Goal: Task Accomplishment & Management: Use online tool/utility

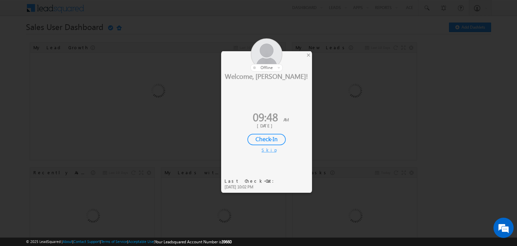
click at [252, 140] on div "Check-In" at bounding box center [266, 139] width 38 height 11
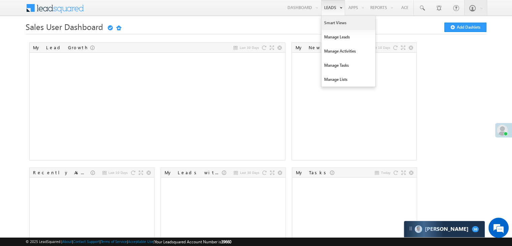
click at [329, 20] on link "Smart Views" at bounding box center [348, 23] width 54 height 14
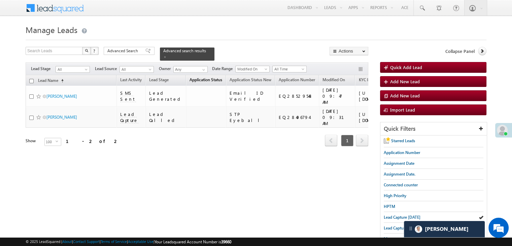
click at [200, 77] on span "Application Status" at bounding box center [205, 79] width 33 height 5
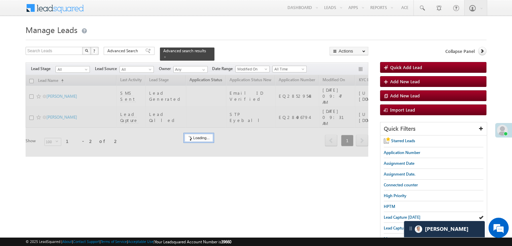
click at [200, 76] on div at bounding box center [197, 115] width 342 height 81
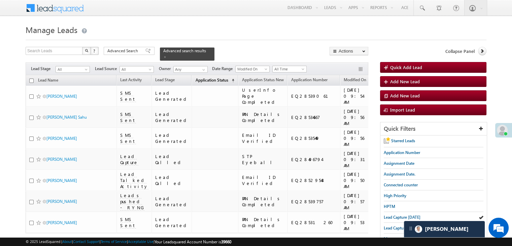
click at [200, 77] on span "Application Status" at bounding box center [211, 79] width 33 height 5
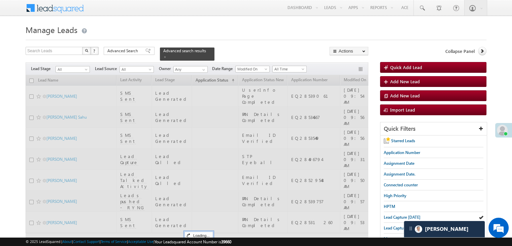
click at [200, 76] on div at bounding box center [197, 168] width 342 height 186
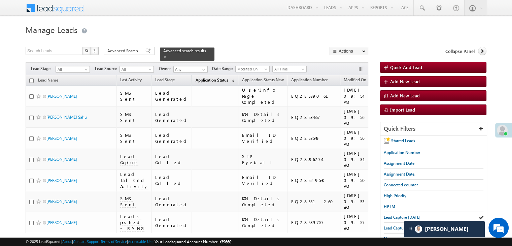
click at [200, 77] on span "Application Status" at bounding box center [211, 79] width 33 height 5
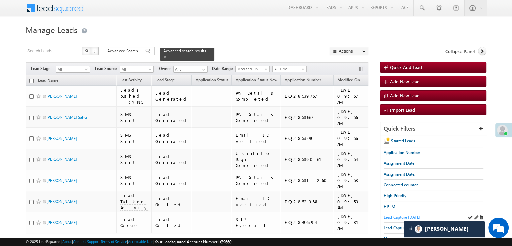
click at [398, 216] on span "Lead Capture [DATE]" at bounding box center [401, 216] width 37 height 5
click at [395, 193] on span "High Priority" at bounding box center [394, 195] width 23 height 5
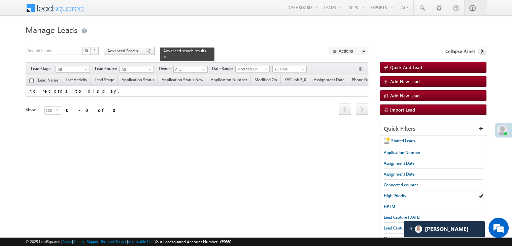
click at [145, 50] on span at bounding box center [147, 50] width 5 height 5
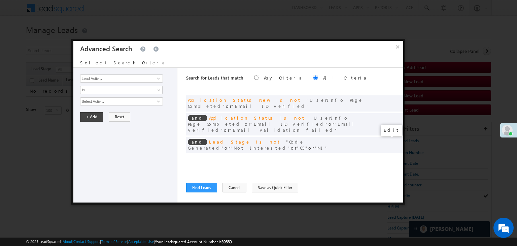
click at [388, 156] on span at bounding box center [387, 158] width 5 height 5
click at [107, 109] on input "07/01/25" at bounding box center [99, 113] width 39 height 9
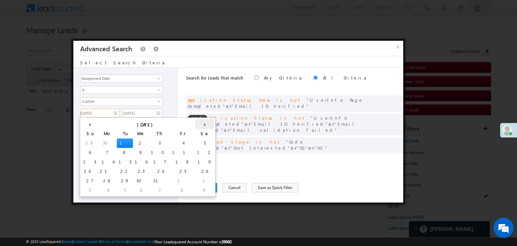
click at [195, 122] on th "›" at bounding box center [204, 124] width 19 height 10
click at [103, 192] on td "1" at bounding box center [115, 189] width 25 height 9
type input "09/01/25"
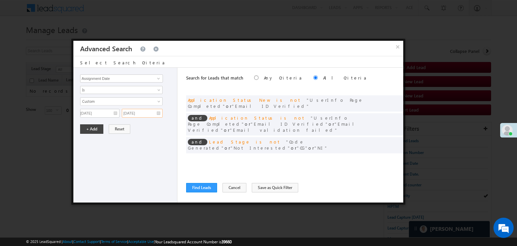
click at [157, 112] on input "07/01/25" at bounding box center [142, 113] width 41 height 9
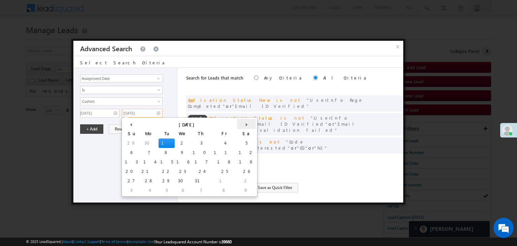
click at [237, 124] on th "›" at bounding box center [246, 124] width 19 height 10
click at [204, 190] on td "4" at bounding box center [213, 189] width 19 height 9
type input "09/04/25"
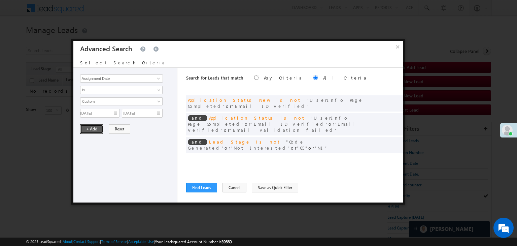
click at [95, 125] on button "+ Add" at bounding box center [91, 128] width 23 height 9
click at [192, 185] on button "Find Leads" at bounding box center [201, 187] width 31 height 9
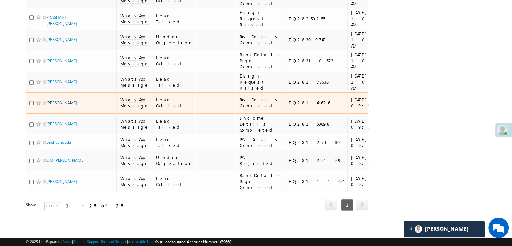
scroll to position [871, 0]
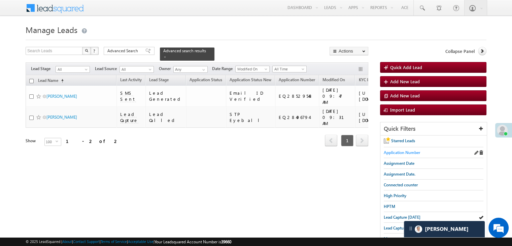
click at [399, 150] on span "Application Number" at bounding box center [401, 152] width 36 height 5
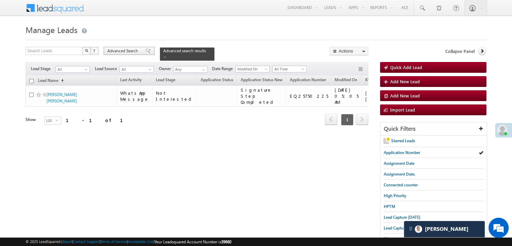
click at [139, 51] on span "Advanced Search" at bounding box center [123, 51] width 33 height 6
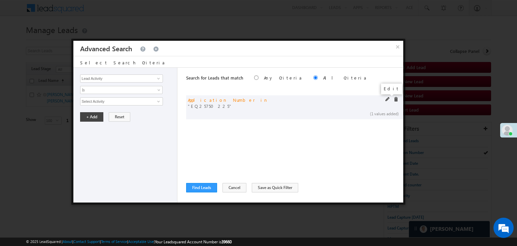
click at [385, 99] on span at bounding box center [387, 99] width 5 height 5
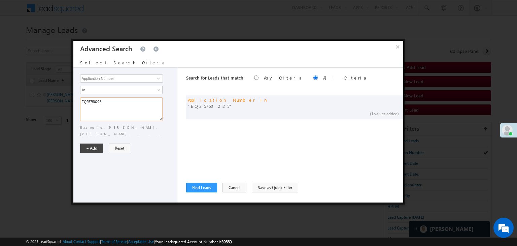
click at [122, 101] on textarea "EQ25750225" at bounding box center [121, 109] width 82 height 24
paste textarea "18253124 EQ26805688 EQ27752508"
type textarea "EQ18253124 EQ26805688 EQ27752508"
click at [100, 143] on button "+ Add" at bounding box center [91, 147] width 23 height 9
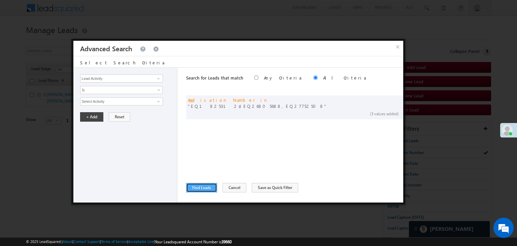
click at [200, 185] on button "Find Leads" at bounding box center [201, 187] width 31 height 9
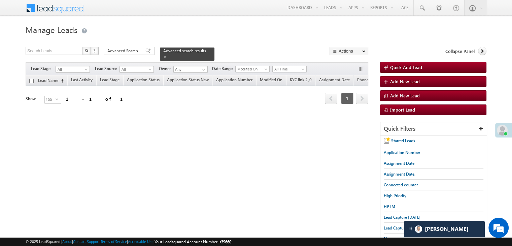
drag, startPoint x: 215, startPoint y: 163, endPoint x: 218, endPoint y: 127, distance: 35.7
click at [215, 163] on div "Search Leads X ? 1 results found Advanced Search Advanced Search Advanced searc…" at bounding box center [256, 181] width 460 height 268
click at [148, 54] on div "Advanced Search" at bounding box center [129, 51] width 51 height 8
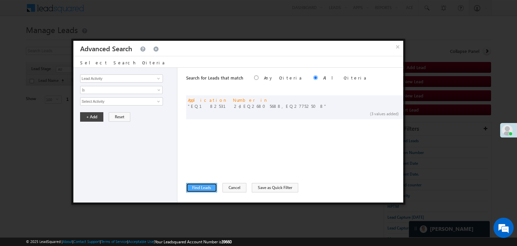
click at [206, 187] on button "Find Leads" at bounding box center [201, 187] width 31 height 9
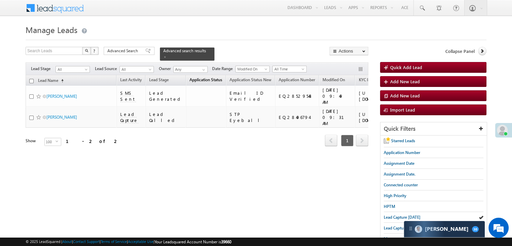
click at [190, 77] on span "Application Status" at bounding box center [205, 79] width 33 height 5
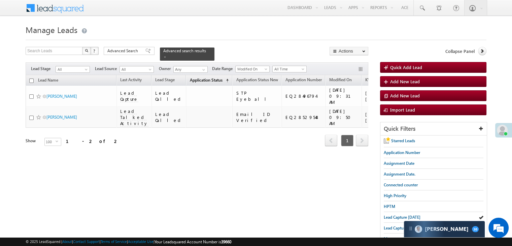
click at [199, 77] on span "Application Status" at bounding box center [205, 79] width 33 height 5
click at [202, 77] on span "Application Status" at bounding box center [205, 79] width 33 height 5
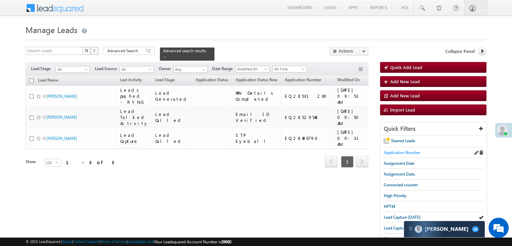
click at [404, 153] on span "Application Number" at bounding box center [401, 152] width 36 height 5
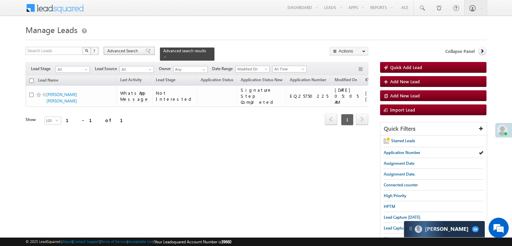
click at [124, 50] on span "Advanced Search" at bounding box center [123, 51] width 33 height 6
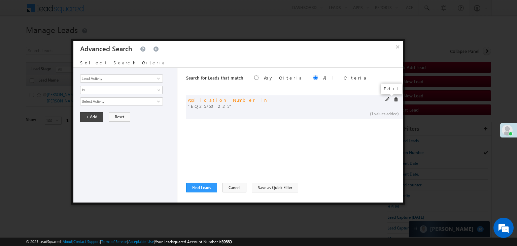
click at [387, 98] on span at bounding box center [387, 99] width 5 height 5
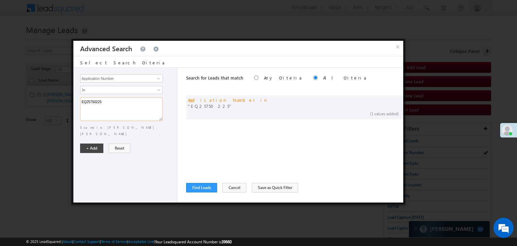
click at [136, 106] on textarea "EQ25750225" at bounding box center [121, 109] width 82 height 24
click at [136, 101] on textarea "EQ25750225" at bounding box center [121, 109] width 82 height 24
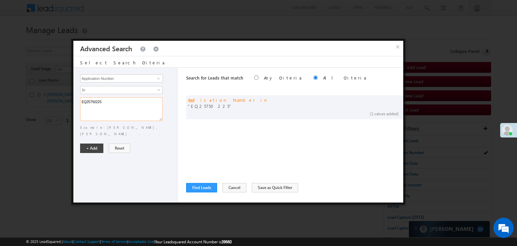
paste textarea "8368918 EQ28371375 EQ28383927 EQ28395146 EQ28410006 EQ28414278 EQ28414773 EQ284…"
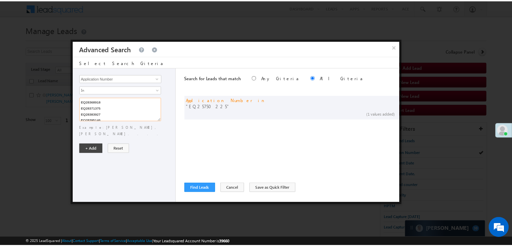
scroll to position [98, 0]
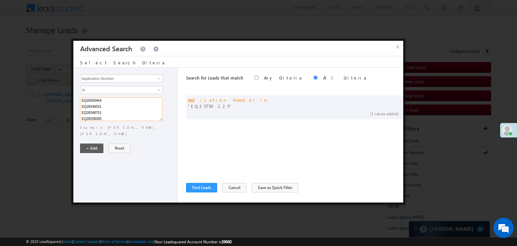
type textarea "EQ28368918 EQ28371375 EQ28383927 EQ28395146 EQ28410006 EQ28414278 EQ28414773 EQ…"
click at [96, 143] on button "+ Add" at bounding box center [91, 147] width 23 height 9
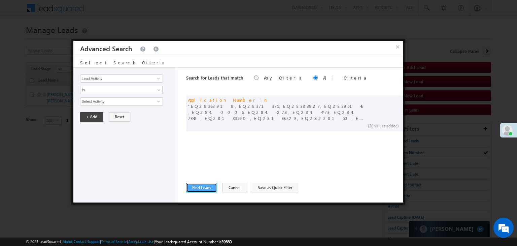
click at [206, 185] on button "Find Leads" at bounding box center [201, 187] width 31 height 9
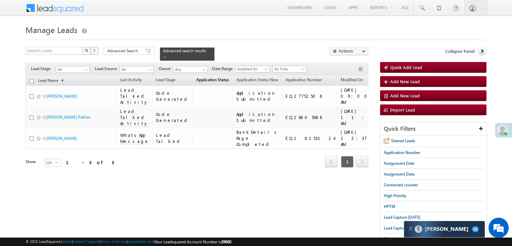
click at [200, 78] on span "Application Status" at bounding box center [212, 79] width 33 height 5
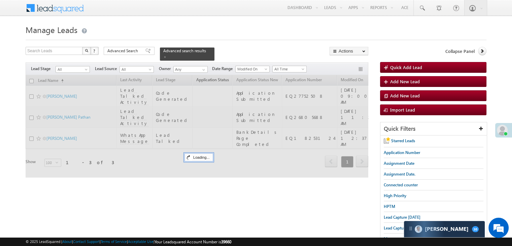
click at [200, 78] on div at bounding box center [197, 126] width 342 height 102
click at [200, 78] on span "Application Status" at bounding box center [212, 79] width 33 height 5
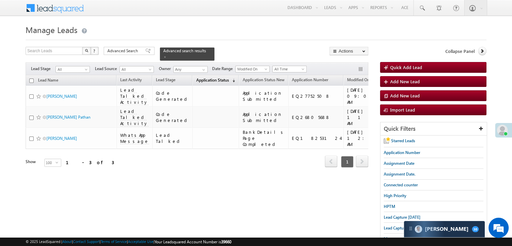
click at [200, 78] on span "Application Status" at bounding box center [212, 79] width 33 height 5
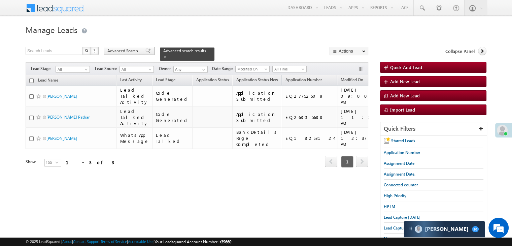
click at [122, 50] on span "Advanced Search" at bounding box center [123, 51] width 33 height 6
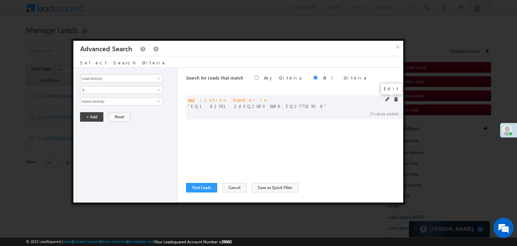
click at [385, 97] on span at bounding box center [387, 99] width 5 height 5
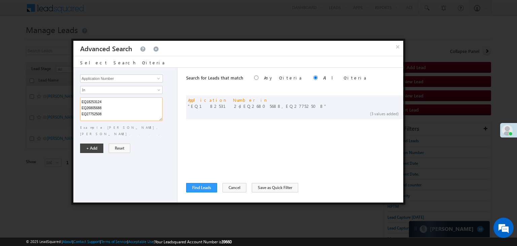
drag, startPoint x: 118, startPoint y: 110, endPoint x: 108, endPoint y: 110, distance: 9.8
click at [108, 110] on textarea "EQ18253124 EQ26805688 EQ27752508" at bounding box center [121, 109] width 82 height 24
click at [113, 113] on textarea "EQ18253124 EQ26805688 EQ27752508" at bounding box center [121, 109] width 82 height 24
drag, startPoint x: 115, startPoint y: 113, endPoint x: 79, endPoint y: 100, distance: 38.7
click at [79, 100] on div "Lead Activity Task Sales Group Prospect Id WA Last Message Timestamp 4th Day Di…" at bounding box center [125, 135] width 104 height 135
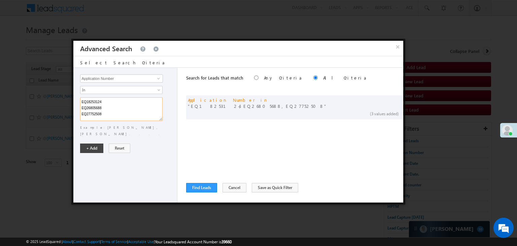
paste textarea "27980155 EQ27784628 EQ27671385"
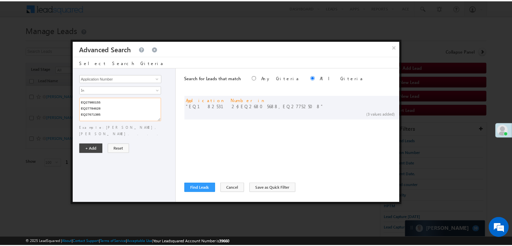
scroll to position [1, 0]
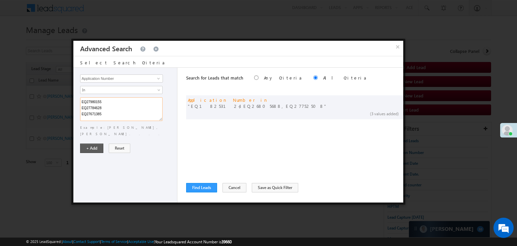
type textarea "EQ27980155 EQ27784628 EQ27671385"
click at [89, 143] on button "+ Add" at bounding box center [91, 147] width 23 height 9
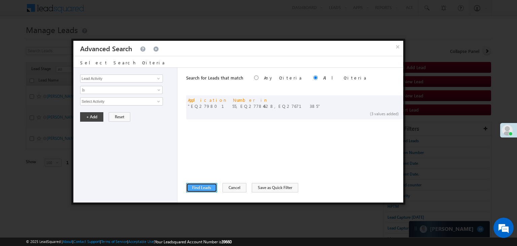
click at [202, 187] on button "Find Leads" at bounding box center [201, 187] width 31 height 9
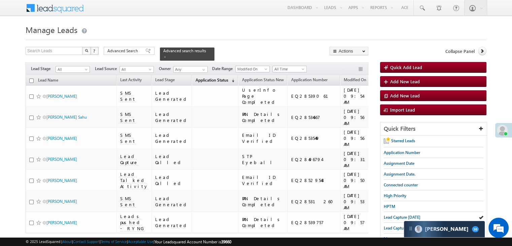
click at [195, 77] on span "Application Status" at bounding box center [211, 79] width 33 height 5
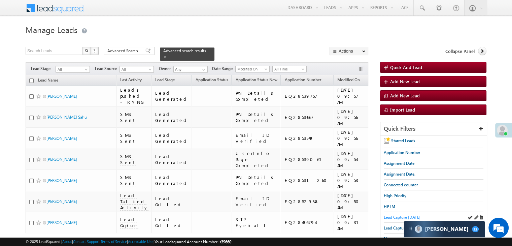
click at [394, 215] on span "Lead Capture today" at bounding box center [401, 216] width 37 height 5
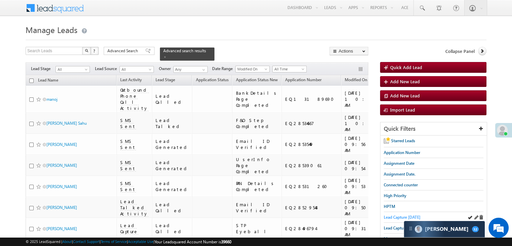
click at [386, 214] on span "Lead Capture today" at bounding box center [401, 216] width 37 height 5
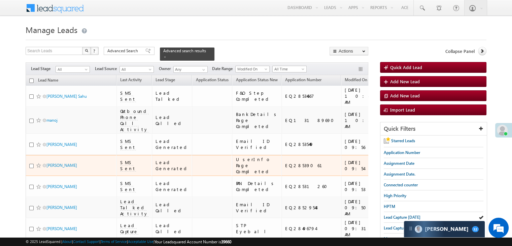
drag, startPoint x: 386, startPoint y: 214, endPoint x: 349, endPoint y: 218, distance: 37.6
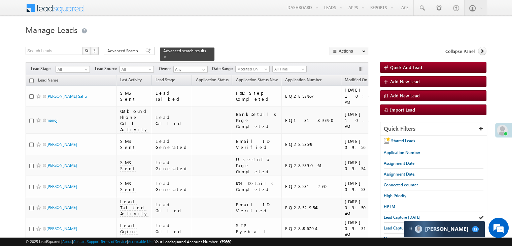
drag, startPoint x: 349, startPoint y: 218, endPoint x: 240, endPoint y: 41, distance: 208.4
click at [240, 41] on form "Manage Leads Quick Add Lead Search Leads X ? 7 results found Advanced Search Ad…" at bounding box center [256, 169] width 460 height 293
click at [401, 217] on span "Lead Capture today" at bounding box center [401, 216] width 37 height 5
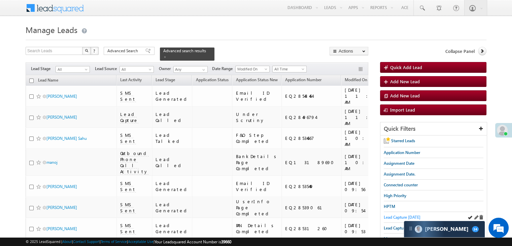
click at [393, 216] on span "Lead Capture today" at bounding box center [401, 216] width 37 height 5
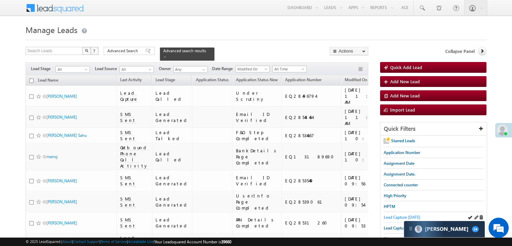
click at [396, 215] on span "Lead Capture today" at bounding box center [401, 216] width 37 height 5
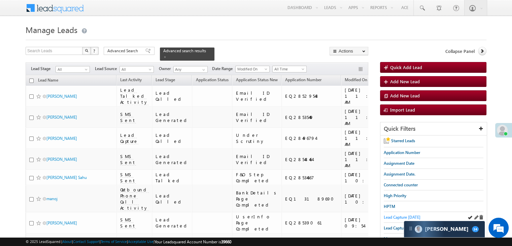
click at [387, 218] on span "Lead Capture today" at bounding box center [401, 216] width 37 height 5
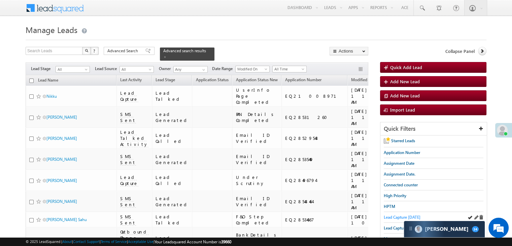
click at [384, 216] on span "Lead Capture today" at bounding box center [401, 216] width 37 height 5
click at [390, 217] on span "Lead Capture today" at bounding box center [401, 216] width 37 height 5
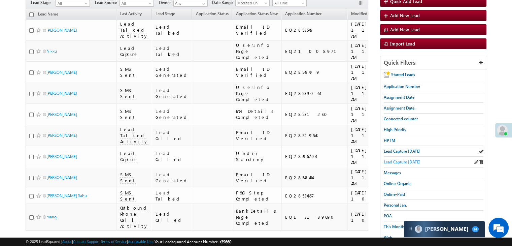
scroll to position [67, 0]
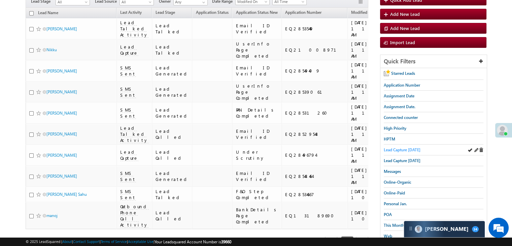
click at [401, 151] on span "Lead Capture today" at bounding box center [401, 149] width 37 height 5
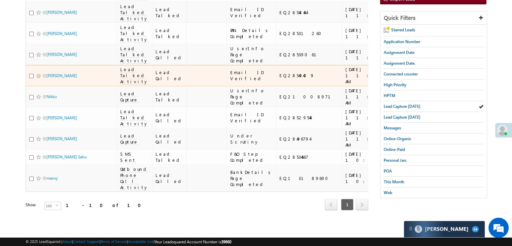
scroll to position [269, 0]
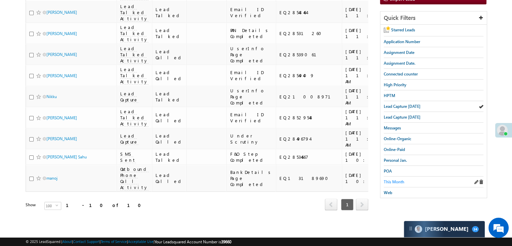
click at [393, 179] on span "This Month" at bounding box center [393, 181] width 21 height 5
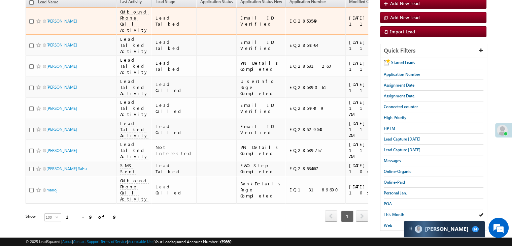
scroll to position [0, 0]
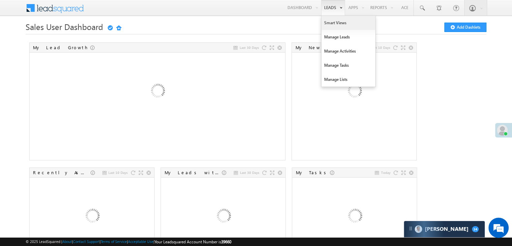
click at [330, 25] on link "Smart Views" at bounding box center [348, 23] width 54 height 14
